Goal: Information Seeking & Learning: Get advice/opinions

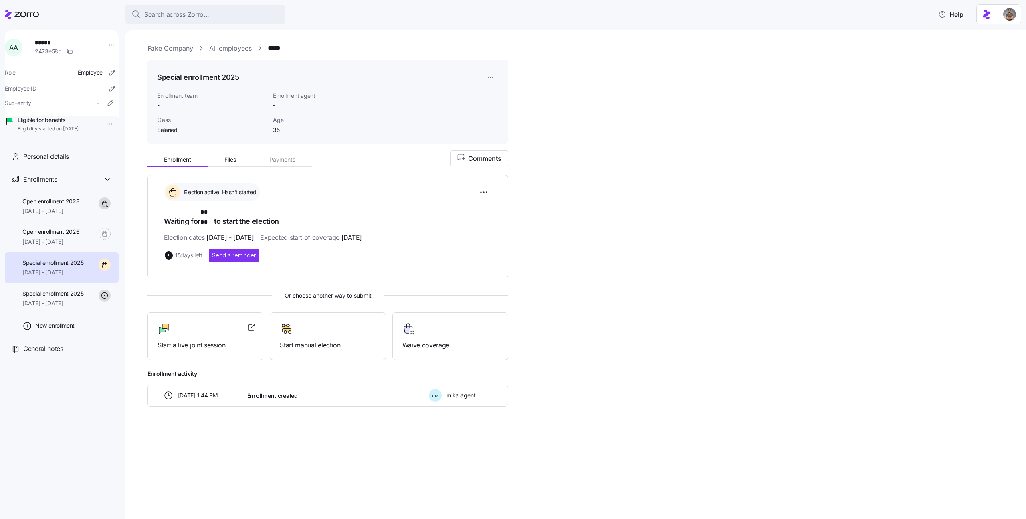
click at [219, 49] on link "All employees" at bounding box center [230, 48] width 42 height 10
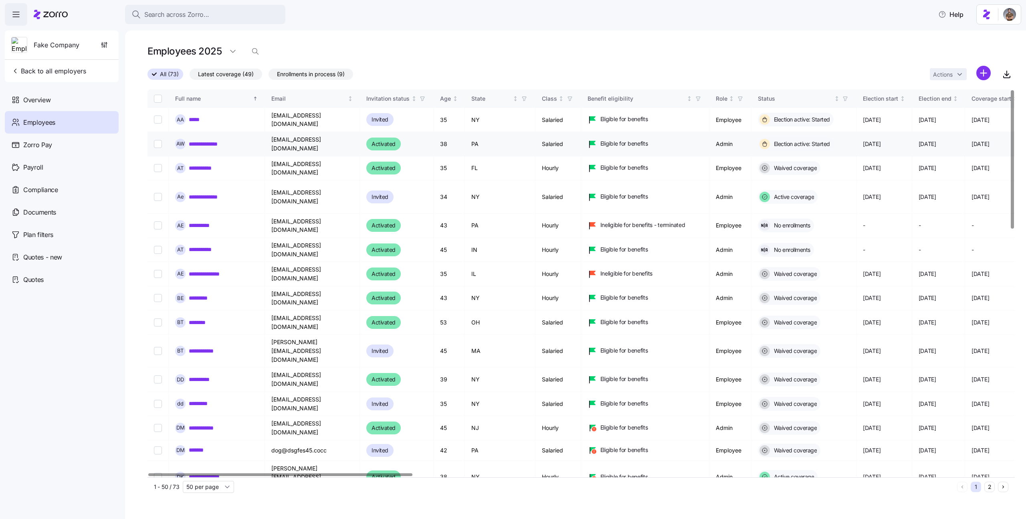
click at [196, 142] on div "**********" at bounding box center [216, 144] width 83 height 10
click at [200, 424] on link "**********" at bounding box center [204, 428] width 31 height 8
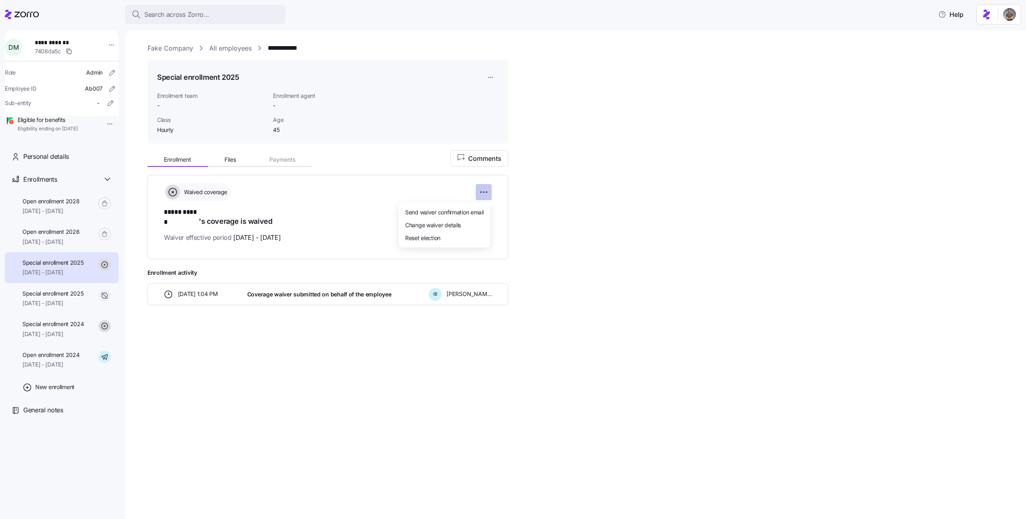
click at [483, 194] on html "**********" at bounding box center [513, 257] width 1026 height 514
click at [445, 237] on div "Reset election" at bounding box center [444, 237] width 85 height 13
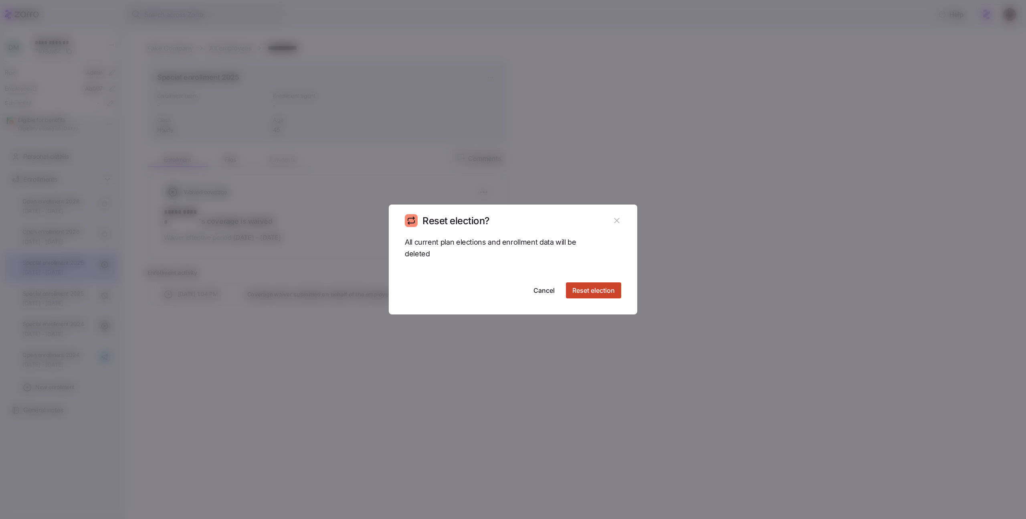
click at [569, 289] on button "Reset election" at bounding box center [593, 290] width 55 height 16
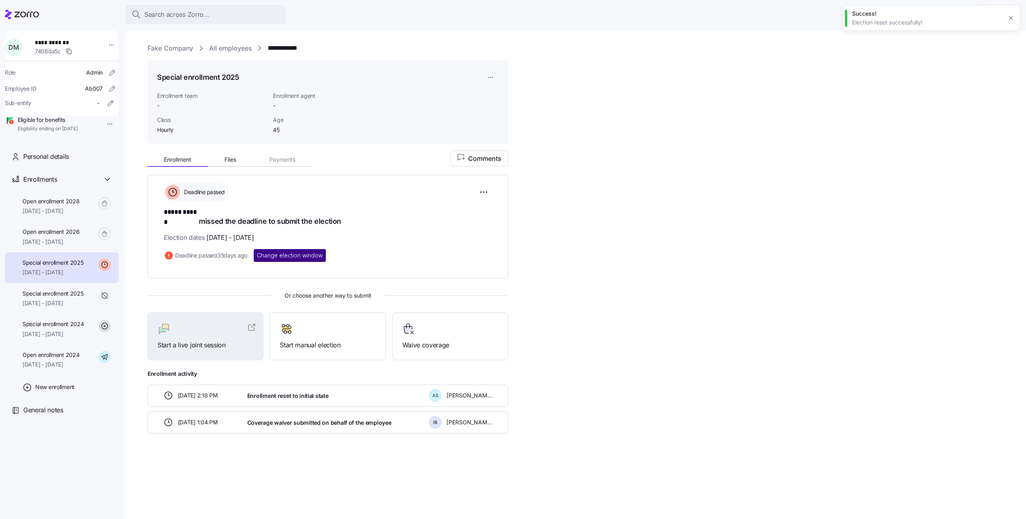
click at [308, 251] on button "Change election window" at bounding box center [290, 255] width 72 height 13
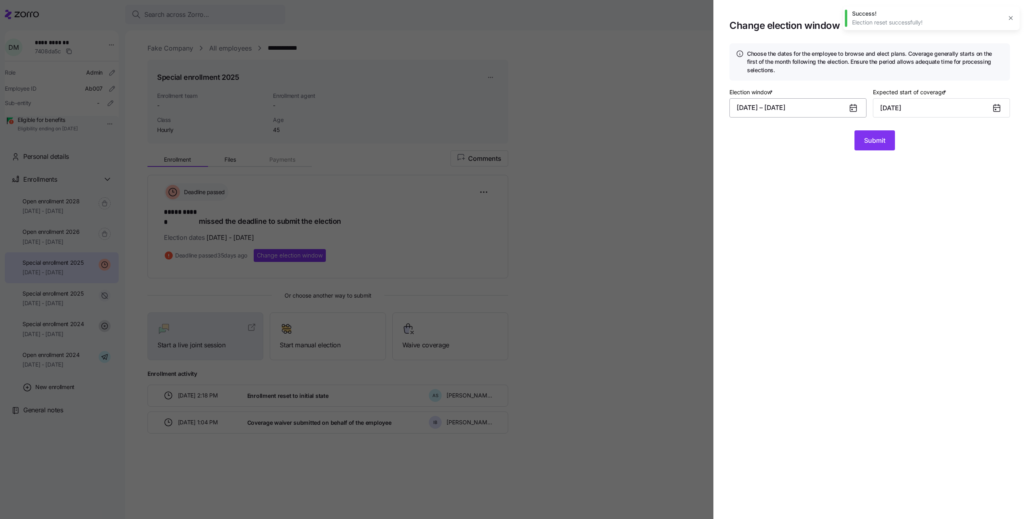
click at [807, 111] on button "03/05/2025 – 07/31/2025" at bounding box center [798, 107] width 137 height 19
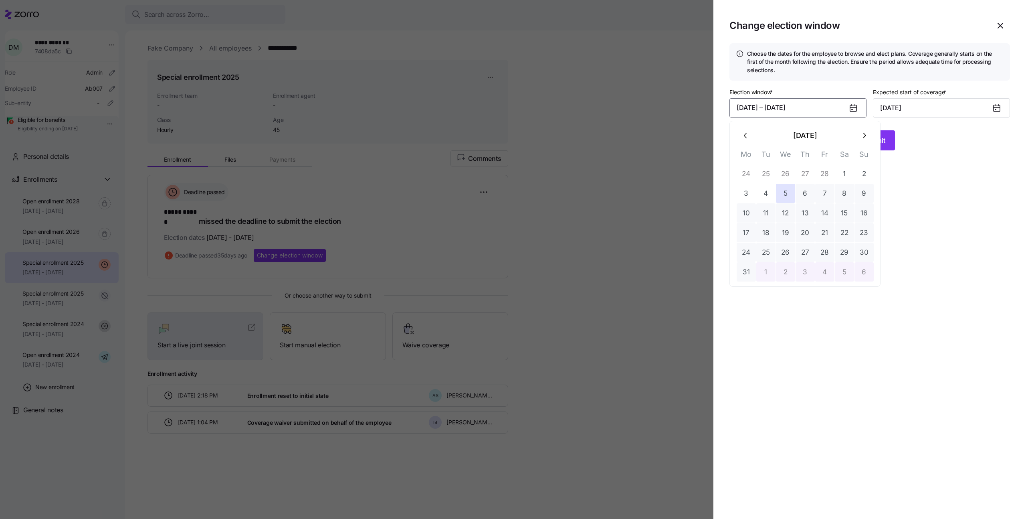
click at [864, 138] on icon "button" at bounding box center [864, 135] width 9 height 9
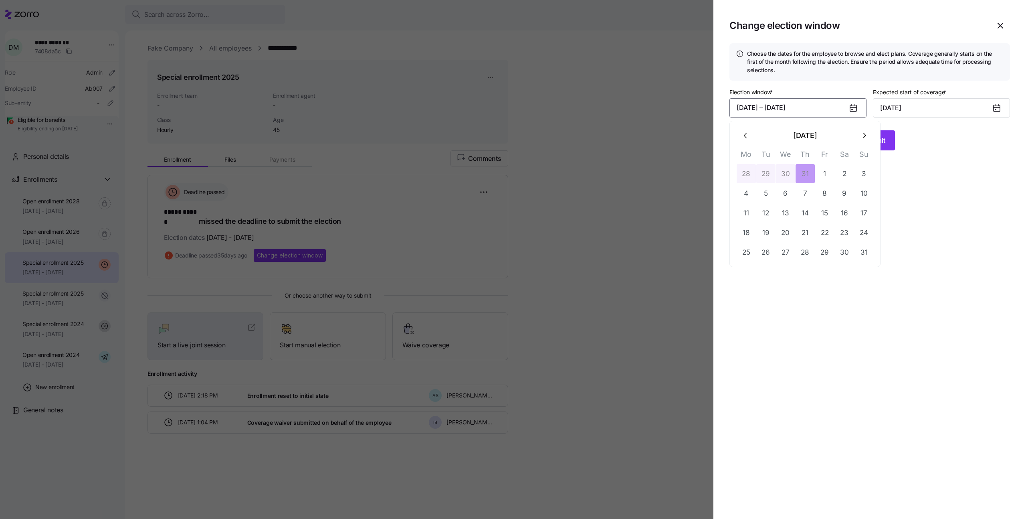
click at [865, 140] on icon "button" at bounding box center [864, 135] width 9 height 9
click at [743, 168] on button "1" at bounding box center [746, 173] width 19 height 19
click at [752, 206] on button "15" at bounding box center [746, 212] width 19 height 19
type input "October 1, 2025"
click at [866, 138] on span "Submit" at bounding box center [874, 141] width 21 height 10
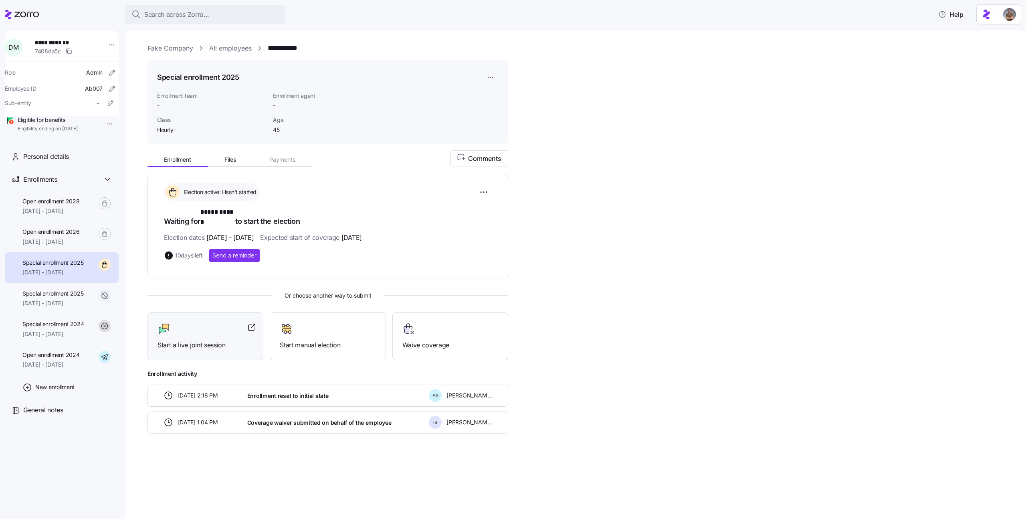
click at [196, 328] on div "Start a live joint session" at bounding box center [206, 336] width 96 height 28
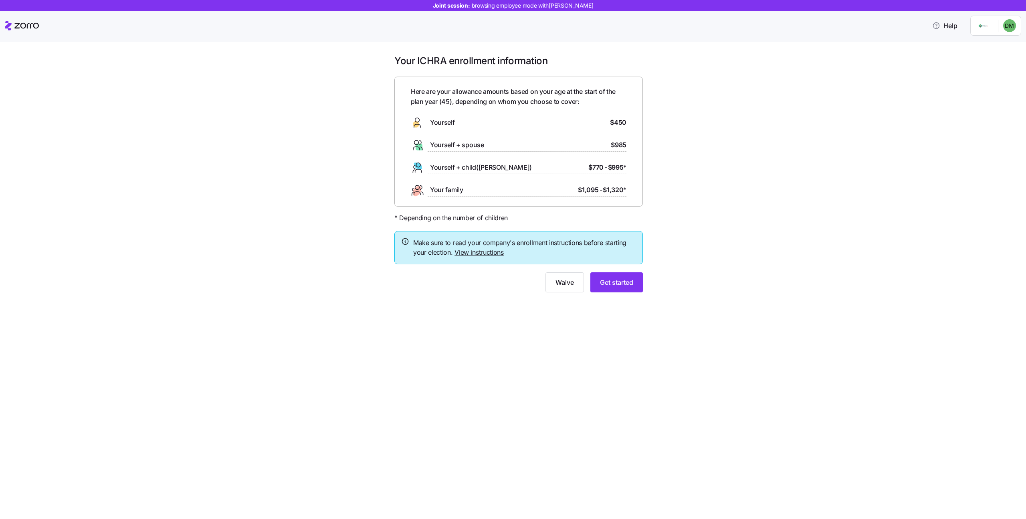
click at [627, 295] on div "Your ICHRA enrollment information Here are your allowance amounts based on your…" at bounding box center [518, 178] width 261 height 247
click at [622, 281] on span "Get started" at bounding box center [616, 282] width 33 height 10
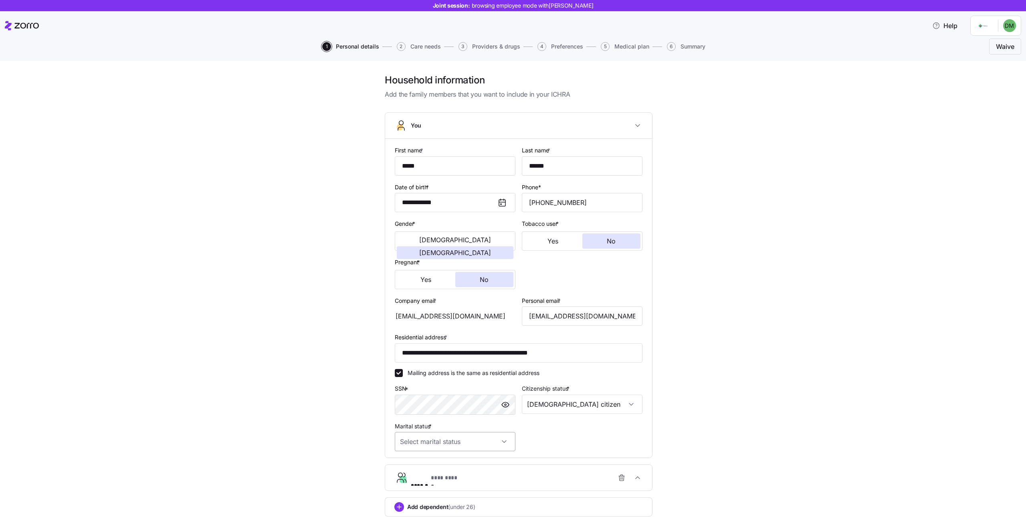
click at [470, 442] on input "Marital status *" at bounding box center [455, 441] width 121 height 19
click at [442, 465] on div "Single" at bounding box center [455, 465] width 114 height 17
type input "Single"
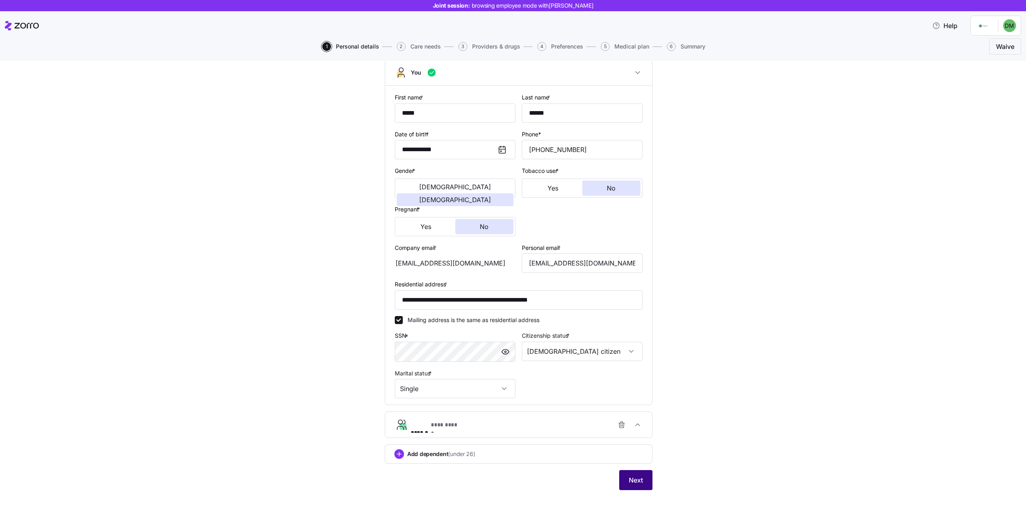
click at [631, 481] on span "Next" at bounding box center [636, 480] width 14 height 10
click at [619, 427] on icon "button" at bounding box center [622, 425] width 8 height 8
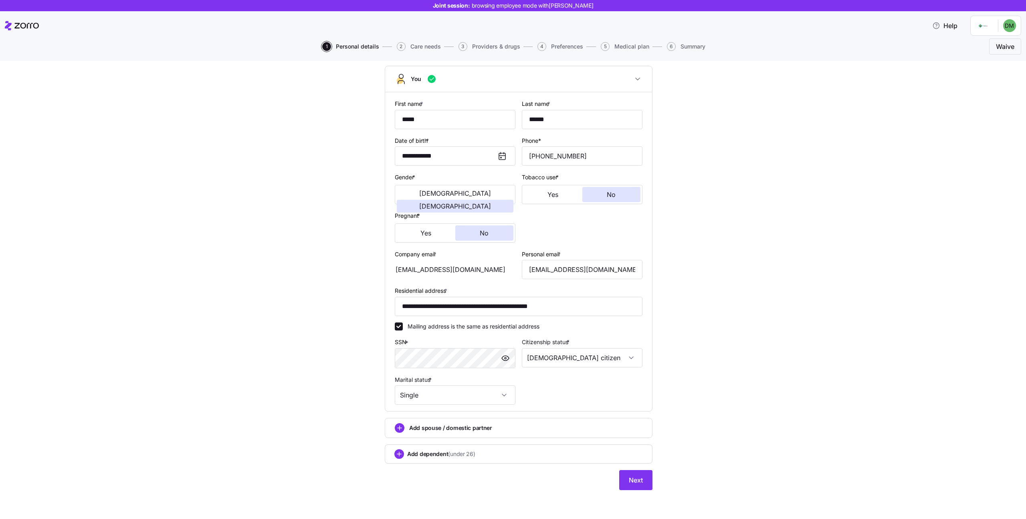
click at [635, 492] on div "**********" at bounding box center [518, 263] width 281 height 472
click at [499, 307] on input "**********" at bounding box center [519, 306] width 248 height 19
type input "**********"
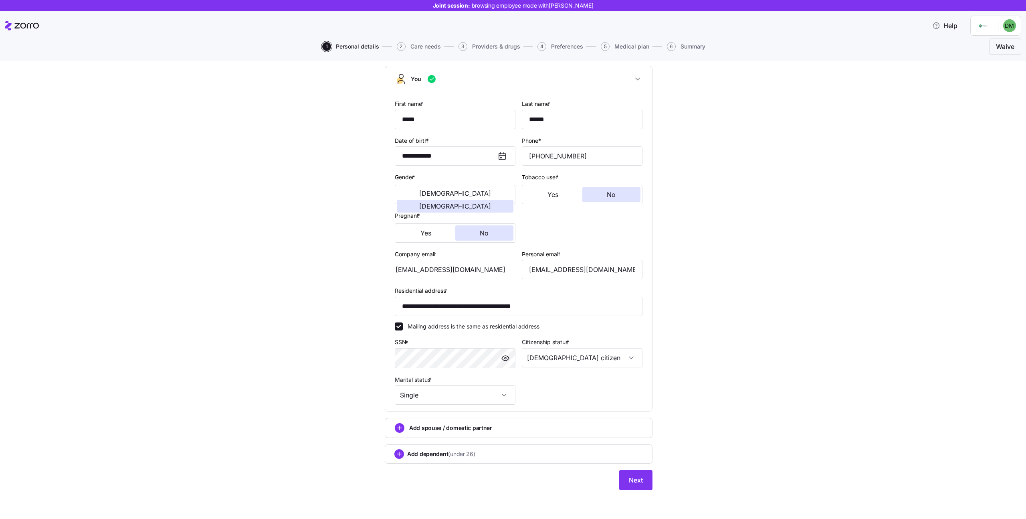
click at [465, 144] on div "**********" at bounding box center [455, 151] width 121 height 30
click at [464, 159] on input "**********" at bounding box center [455, 155] width 121 height 19
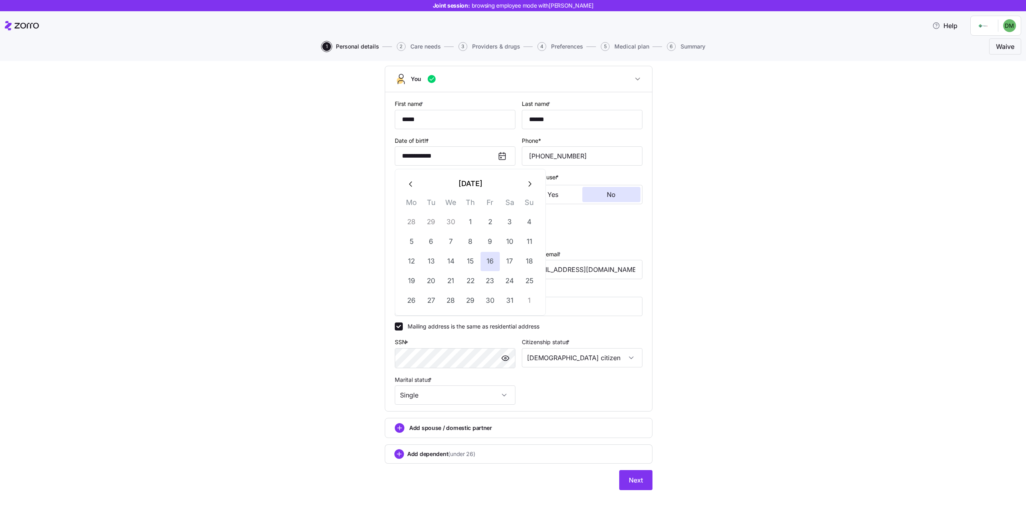
click at [463, 184] on button "[DATE]" at bounding box center [470, 183] width 99 height 19
click at [475, 186] on button "1980" at bounding box center [470, 183] width 99 height 19
click at [535, 183] on button "button" at bounding box center [529, 183] width 19 height 19
click at [496, 232] on button "1995" at bounding box center [517, 225] width 46 height 19
click at [517, 226] on button "Jun" at bounding box center [517, 225] width 46 height 19
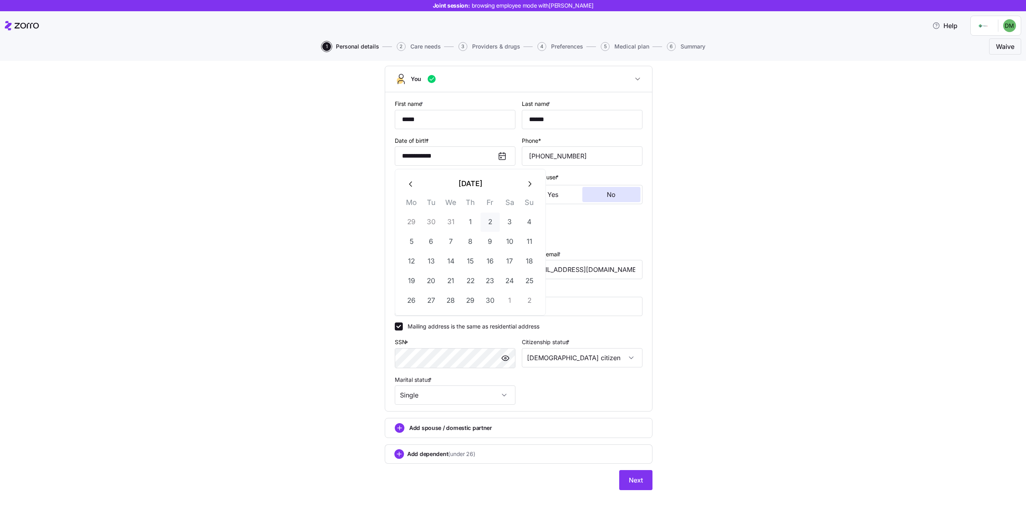
click at [482, 225] on button "2" at bounding box center [490, 221] width 19 height 19
type input "**********"
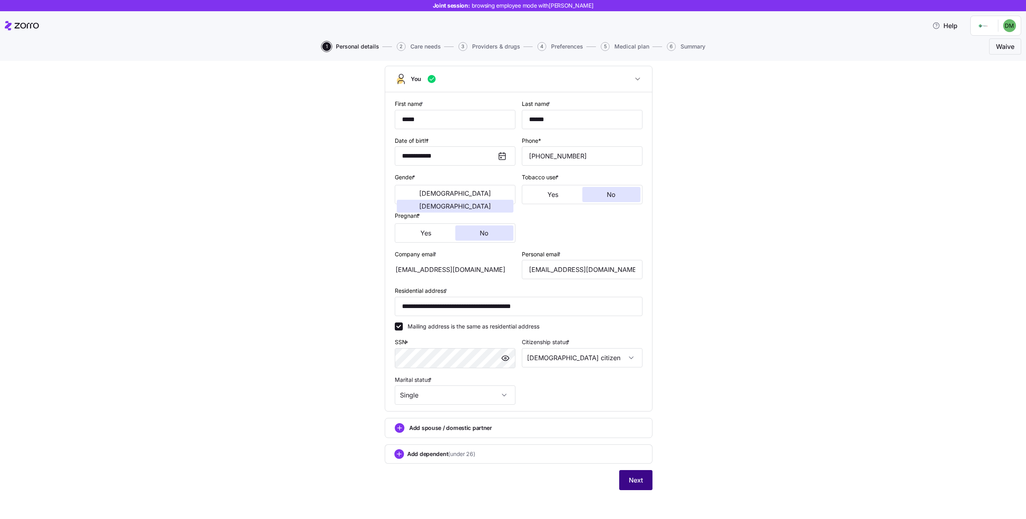
click at [636, 478] on span "Next" at bounding box center [636, 480] width 14 height 10
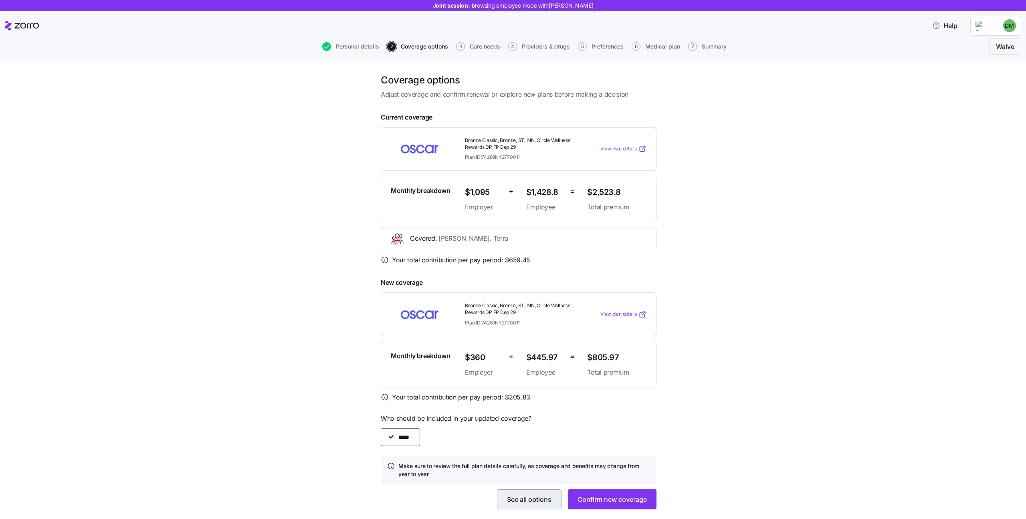
click at [538, 499] on span "See all options" at bounding box center [529, 499] width 45 height 10
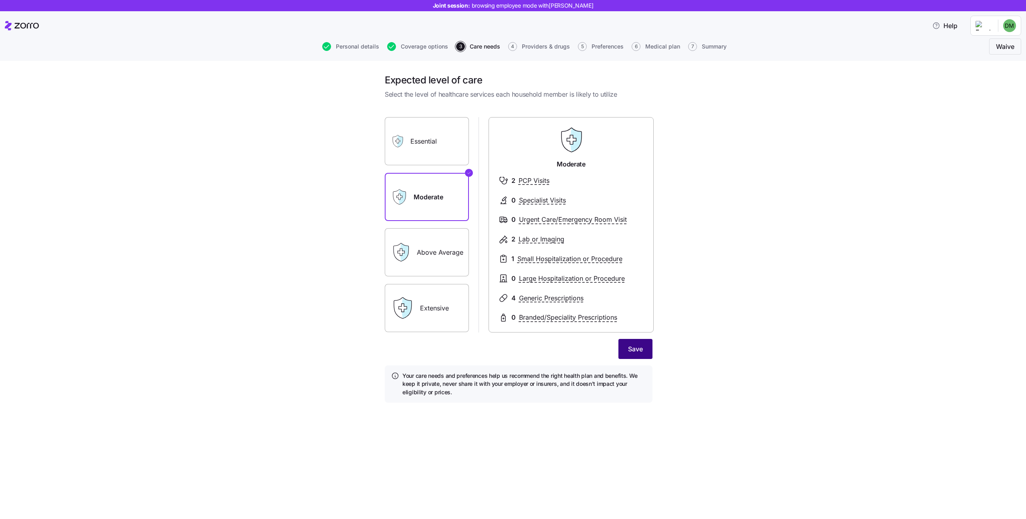
click at [625, 348] on button "Save" at bounding box center [636, 349] width 34 height 20
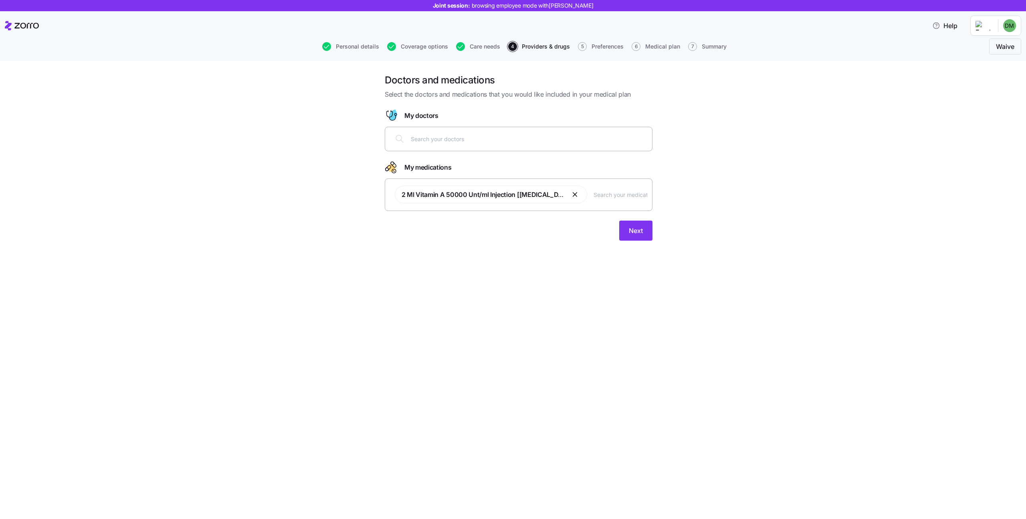
click at [571, 193] on button "button" at bounding box center [576, 195] width 10 height 10
click at [480, 137] on input "text" at bounding box center [529, 138] width 237 height 9
type input "[PERSON_NAME]"
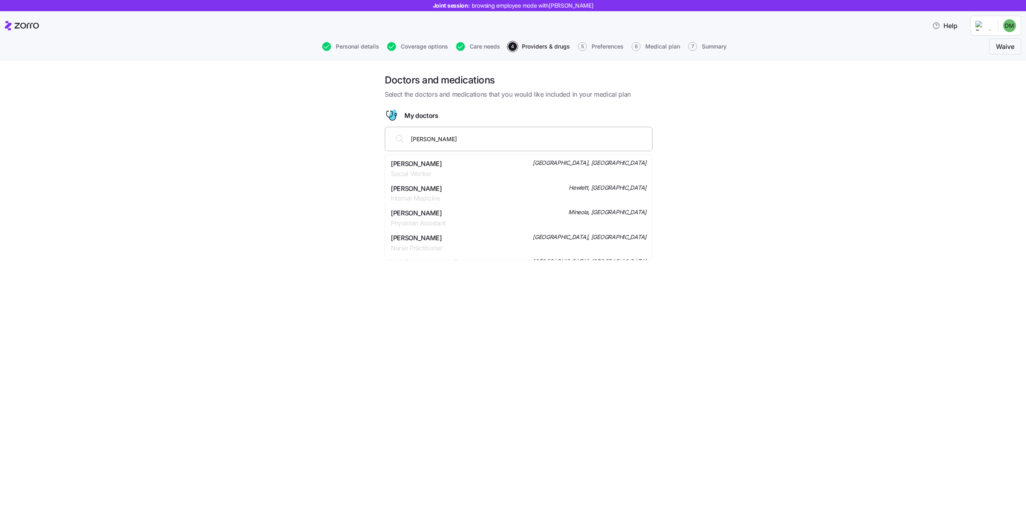
click at [510, 188] on div "[PERSON_NAME] Internal Medicine Hewlett, [GEOGRAPHIC_DATA]" at bounding box center [519, 194] width 256 height 20
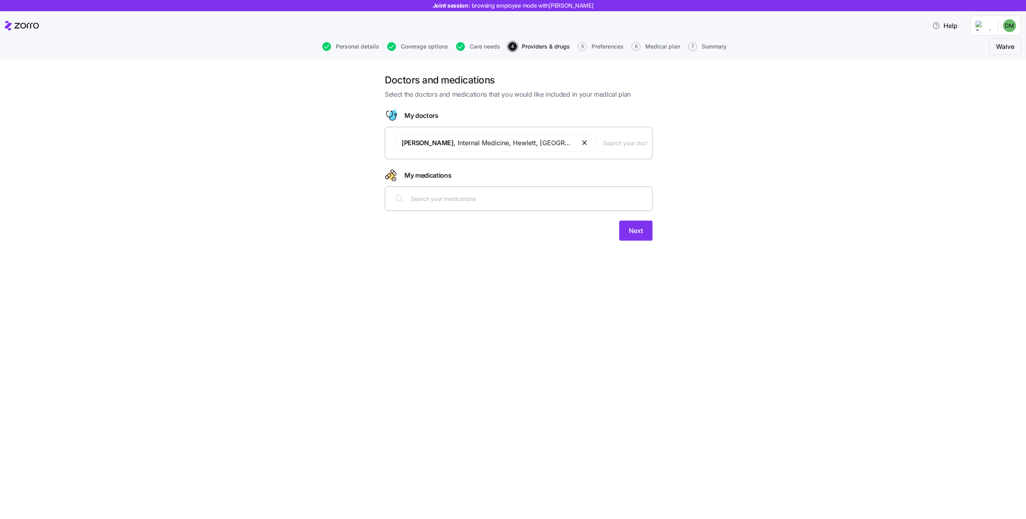
click at [488, 196] on input "text" at bounding box center [529, 198] width 237 height 9
type input "acctuane"
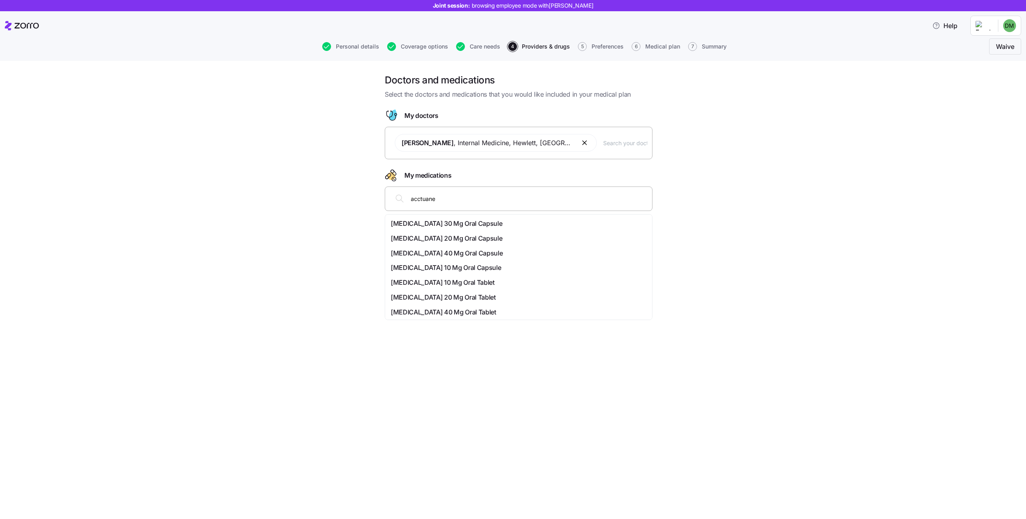
click at [445, 239] on span "[MEDICAL_DATA] 20 Mg Oral Capsule" at bounding box center [446, 238] width 111 height 10
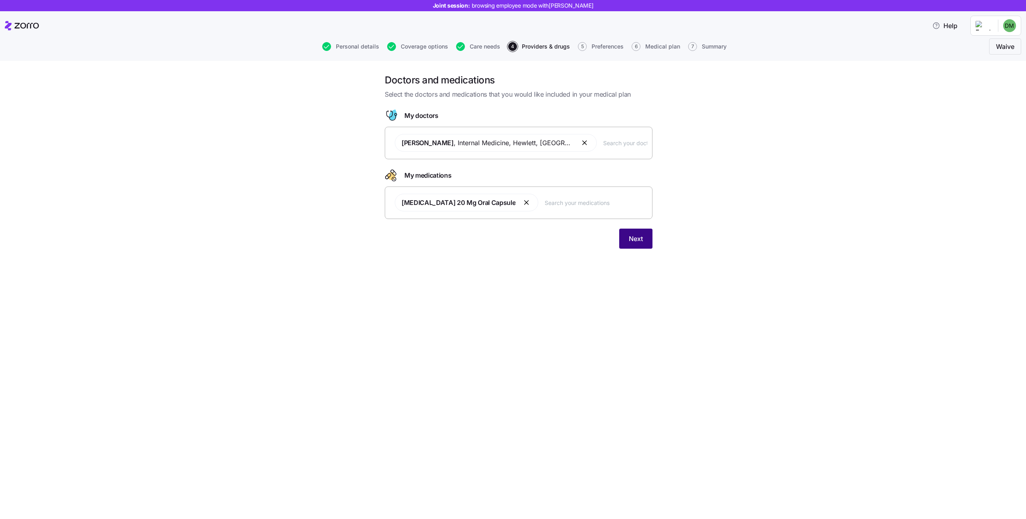
click at [641, 240] on span "Next" at bounding box center [636, 239] width 14 height 10
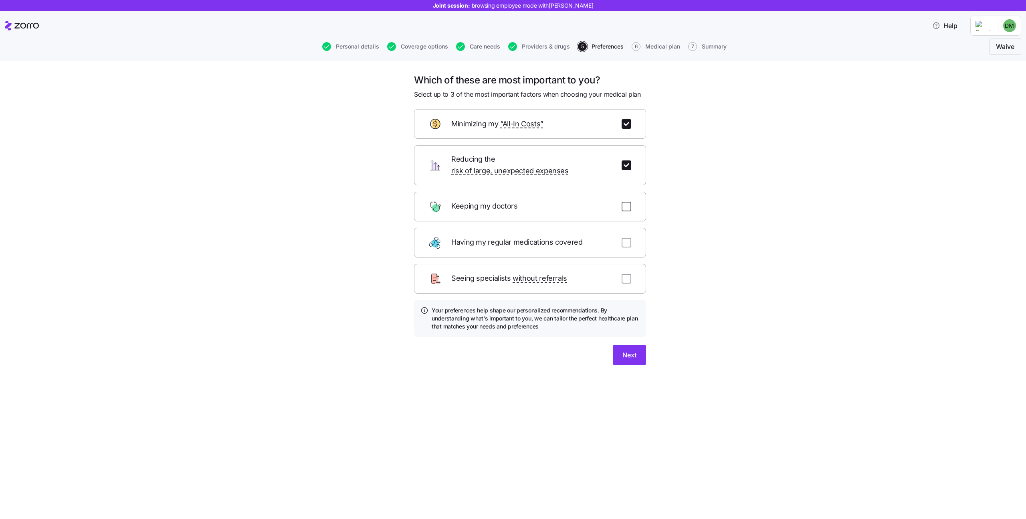
click at [627, 202] on input "checkbox" at bounding box center [627, 207] width 10 height 10
checkbox input "true"
click at [633, 352] on button "Next" at bounding box center [629, 355] width 33 height 20
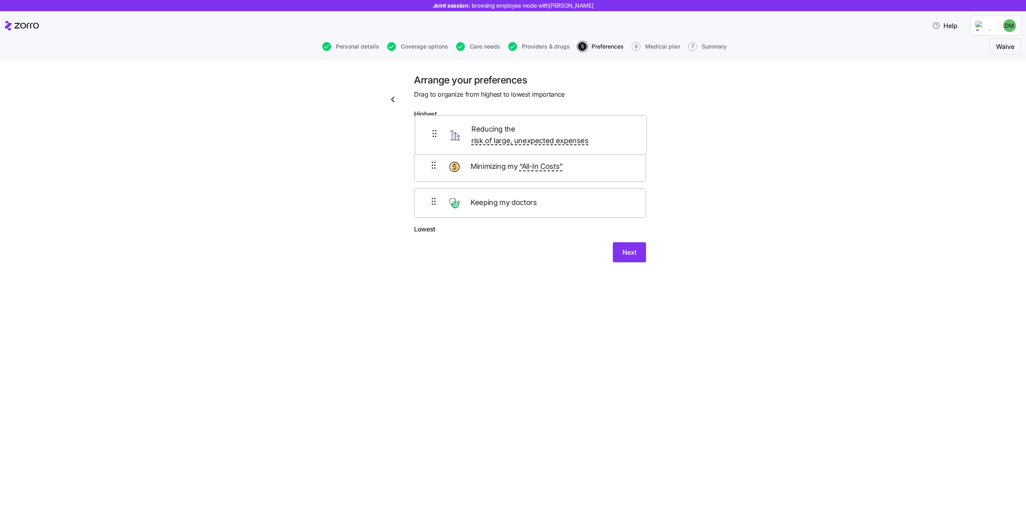
drag, startPoint x: 442, startPoint y: 172, endPoint x: 443, endPoint y: 129, distance: 42.9
click at [443, 127] on div "Minimizing my “All-In Costs” Reducing the risk of large, unexpected expenses Ke…" at bounding box center [530, 173] width 232 height 102
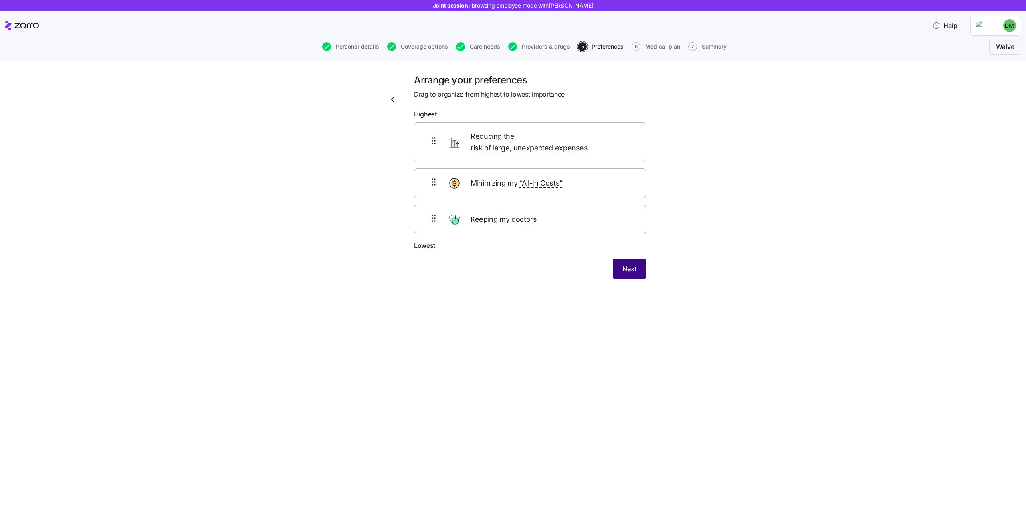
click at [635, 264] on button "Next" at bounding box center [629, 269] width 33 height 20
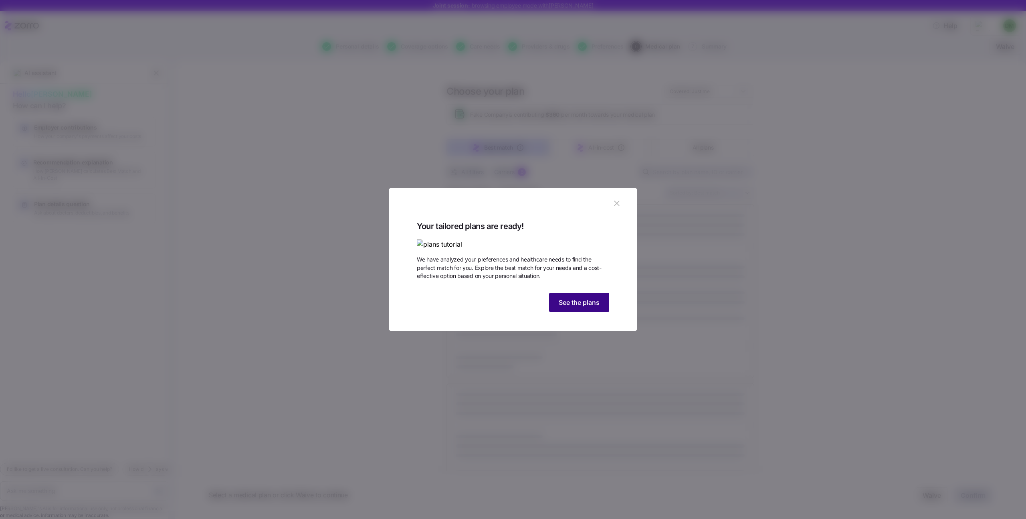
click at [585, 307] on span "See the plans" at bounding box center [579, 302] width 41 height 10
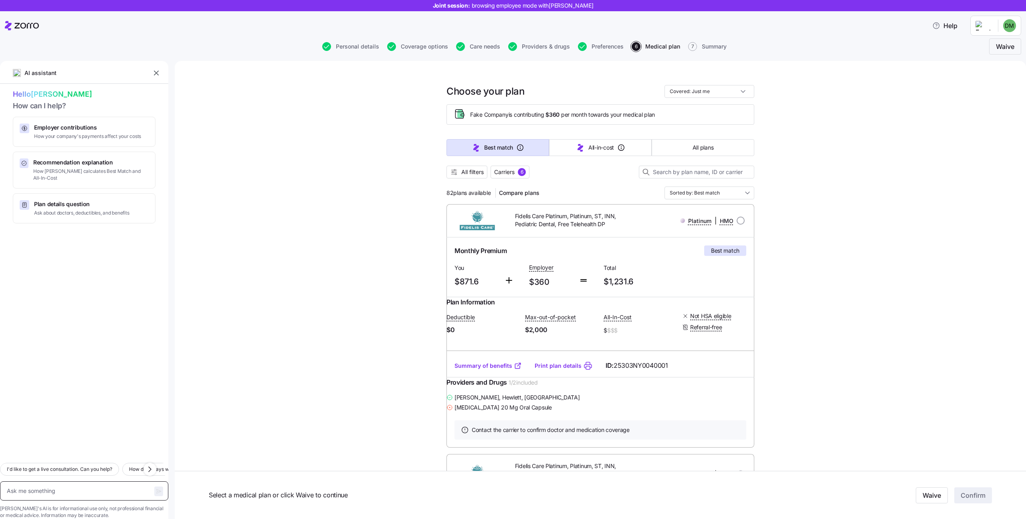
click at [87, 481] on textarea at bounding box center [84, 490] width 168 height 19
type textarea "x"
type textarea "H"
type textarea "x"
type textarea "He"
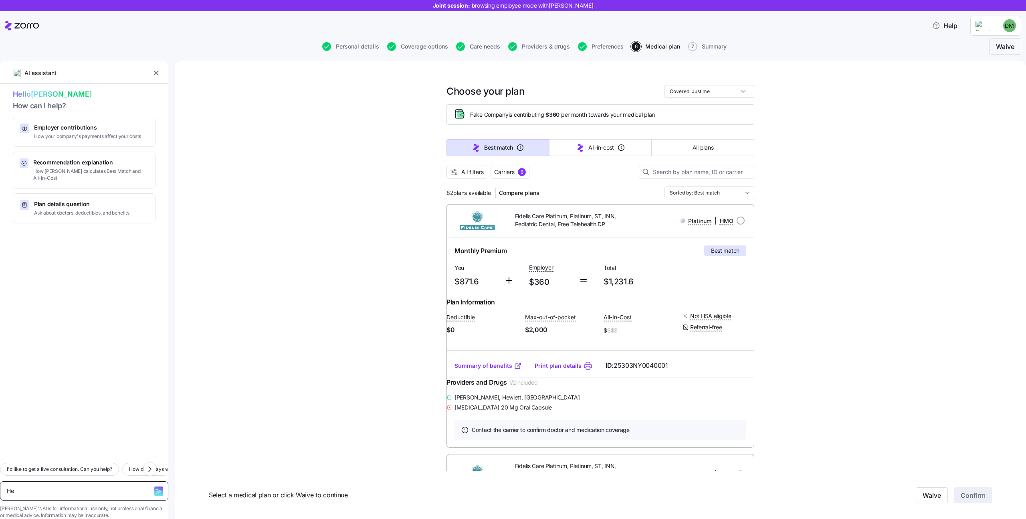
type textarea "x"
type textarea "Hey"
type textarea "x"
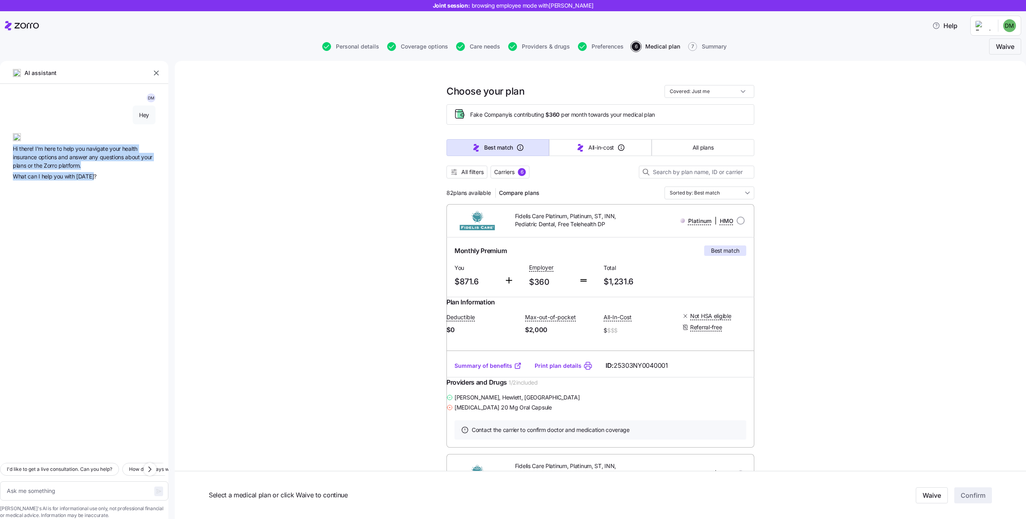
drag, startPoint x: 100, startPoint y: 176, endPoint x: 9, endPoint y: 149, distance: 95.1
click at [9, 149] on div "[PERSON_NAME] Hey Hi there! I'm here to help you navigate your health insurance…" at bounding box center [84, 270] width 168 height 372
copy div "Hi there! I'm here to help you navigate your health insurance options and answe…"
click at [43, 481] on textarea at bounding box center [84, 490] width 168 height 19
paste textarea "How do I schedule an appointment with a consultant?"
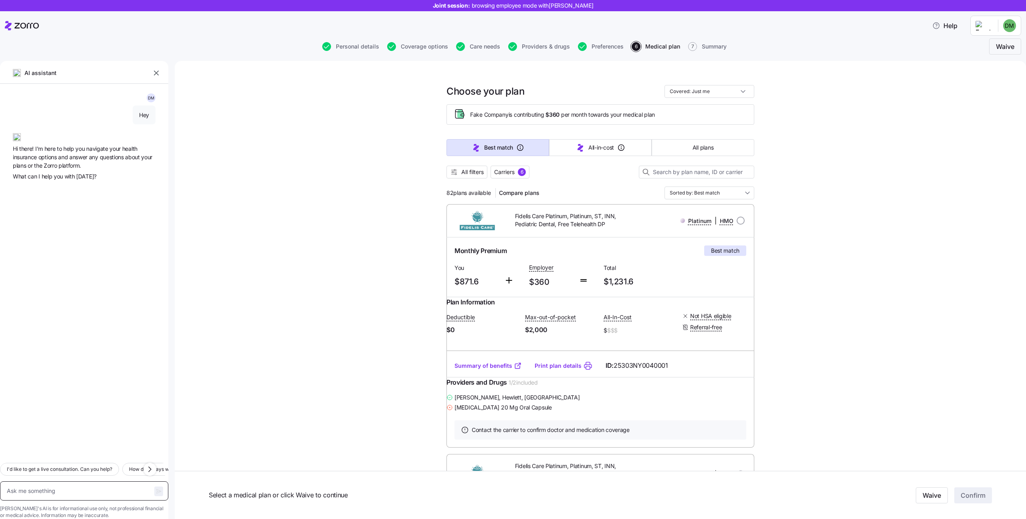
type textarea "x"
type textarea "How do I schedule an appointment with a consultant?"
type textarea "x"
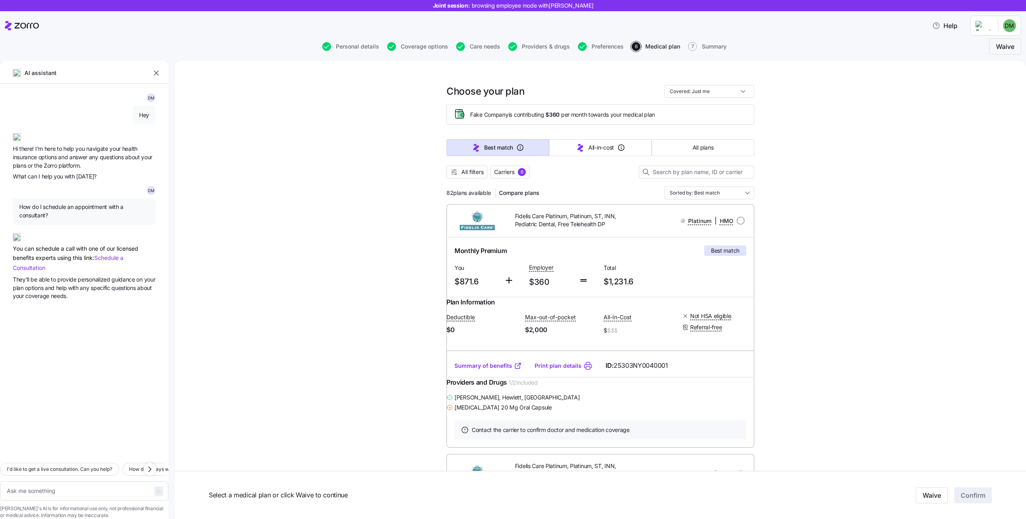
click at [104, 298] on span "They'll be able to provide personalized guidance on your plan options and help …" at bounding box center [84, 287] width 143 height 25
drag, startPoint x: 112, startPoint y: 297, endPoint x: 15, endPoint y: 247, distance: 109.4
click at [13, 247] on div "[PERSON_NAME] Hey Hi there! I'm here to help you navigate your health insurance…" at bounding box center [84, 270] width 168 height 372
copy div "You can schedule a call with one of our licensed benefits experts using this li…"
click at [68, 481] on textarea at bounding box center [84, 490] width 168 height 19
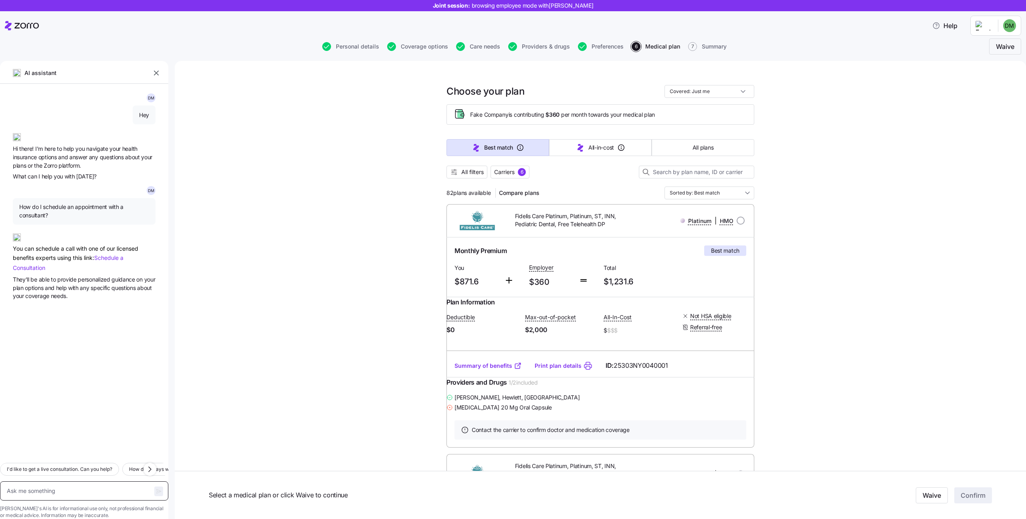
paste textarea "How would my portion of the premium affect my payroll?"
type textarea "x"
type textarea "How would my portion of the premium affect my payroll?"
type textarea "x"
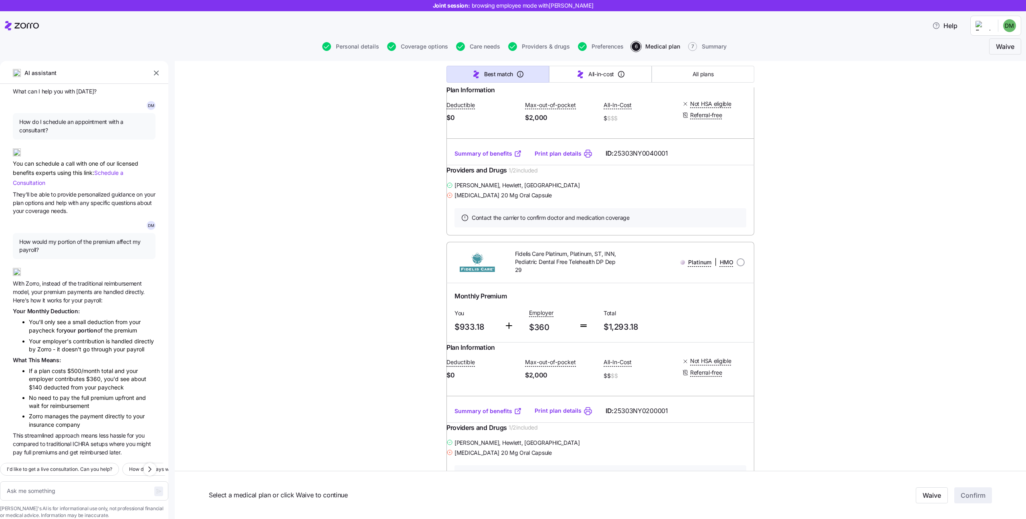
scroll to position [226, 0]
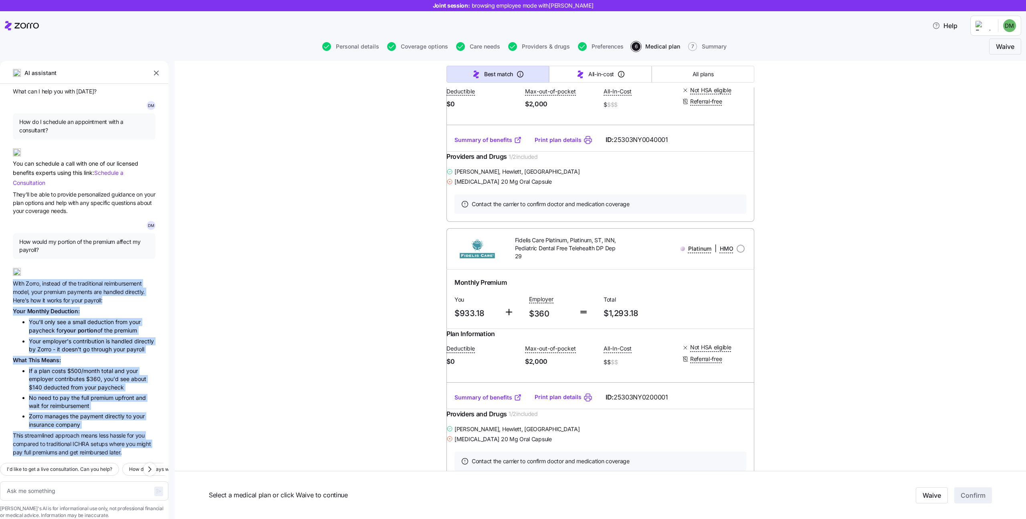
drag, startPoint x: 133, startPoint y: 441, endPoint x: 11, endPoint y: 265, distance: 213.5
click at [11, 265] on div "[PERSON_NAME] Hey Hi there! I'm here to help you navigate your health insurance…" at bounding box center [84, 270] width 168 height 372
copy div "With [PERSON_NAME], instead of the traditional reimbursement model, your premiu…"
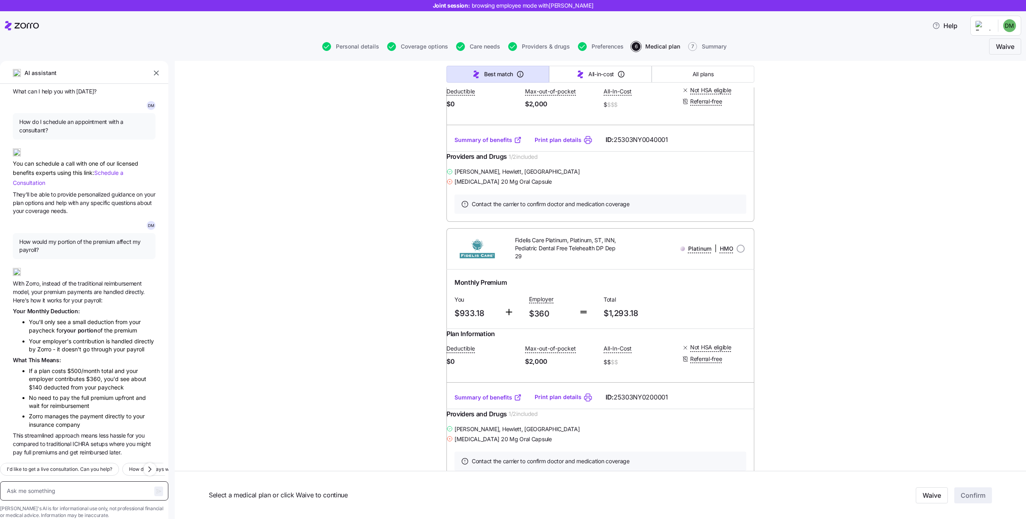
click at [81, 482] on textarea at bounding box center [84, 490] width 168 height 19
paste textarea "Which of the plans include my doctor and has the lowest deductible?"
type textarea "x"
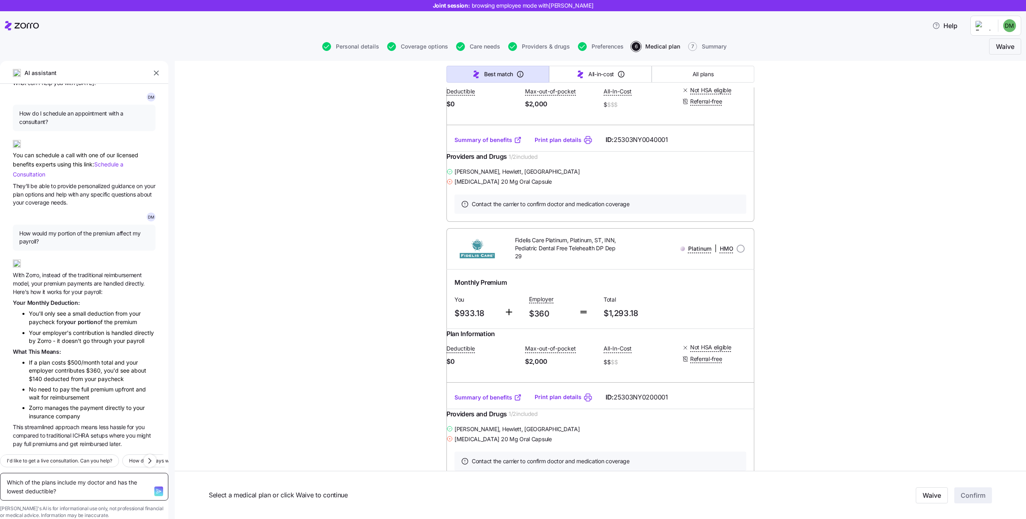
type textarea "Which of the plans include my doctor and has the lowest deductible?"
type textarea "x"
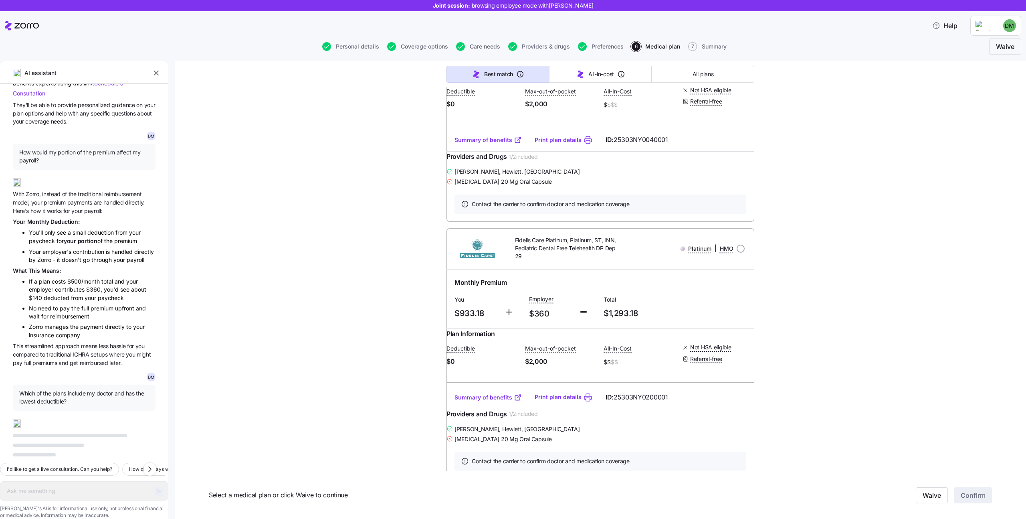
scroll to position [142, 0]
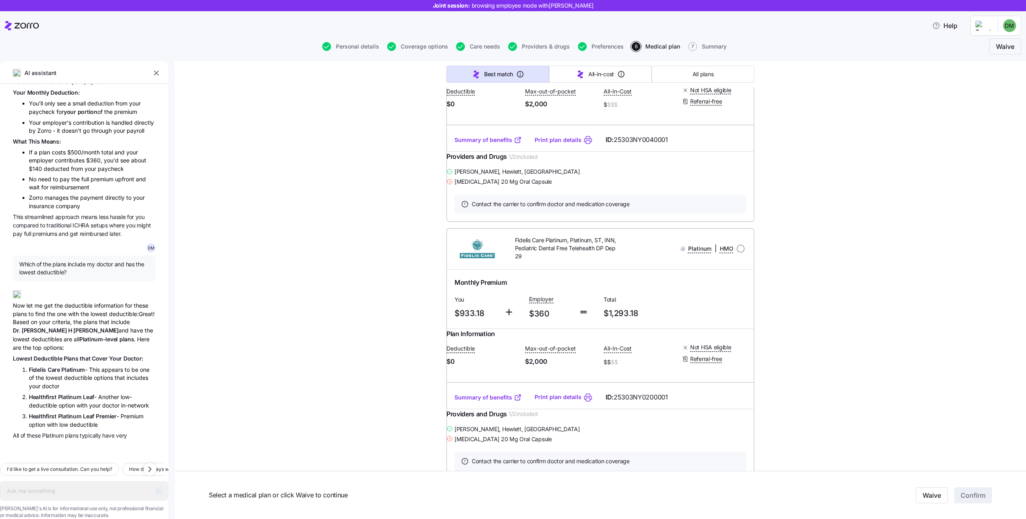
type textarea "x"
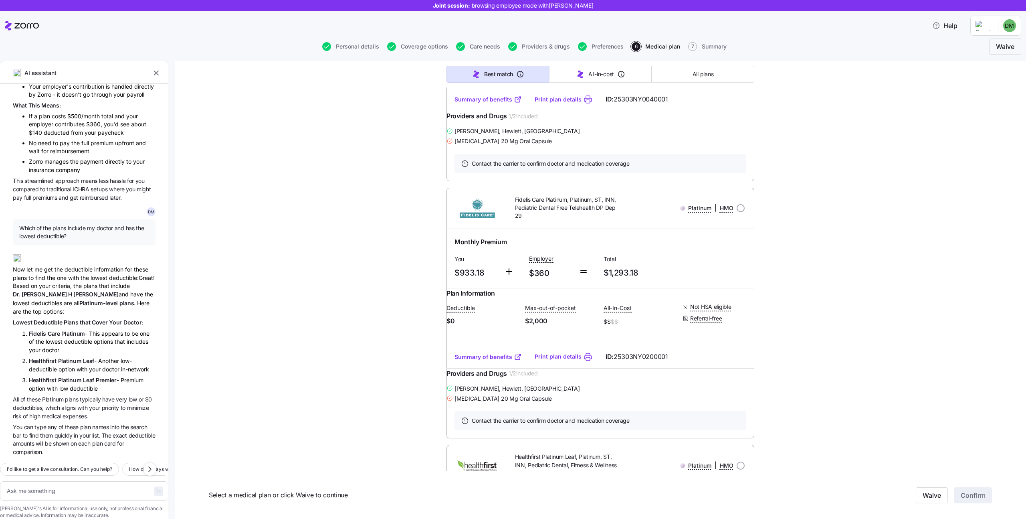
scroll to position [326, 0]
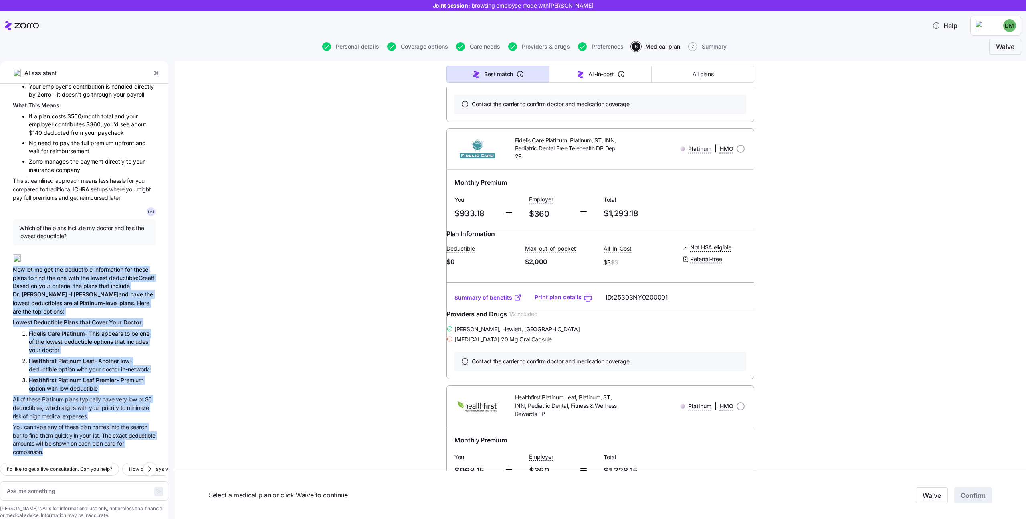
drag, startPoint x: 51, startPoint y: 439, endPoint x: 4, endPoint y: 257, distance: 188.2
click at [4, 257] on div "[PERSON_NAME] Hey Hi there! I'm here to help you navigate your health insurance…" at bounding box center [84, 270] width 168 height 372
copy div "Now let me get the deductible information for these plans to find the one with …"
